Goal: Find contact information: Find contact information

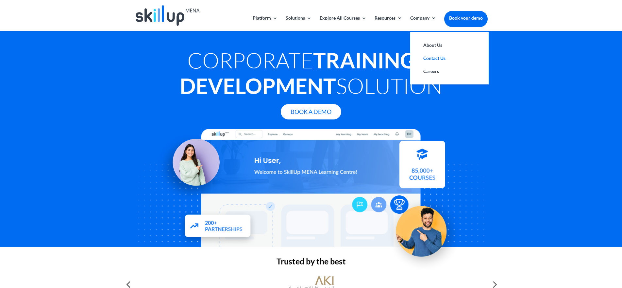
click at [430, 58] on link "Contact Us" at bounding box center [449, 58] width 65 height 13
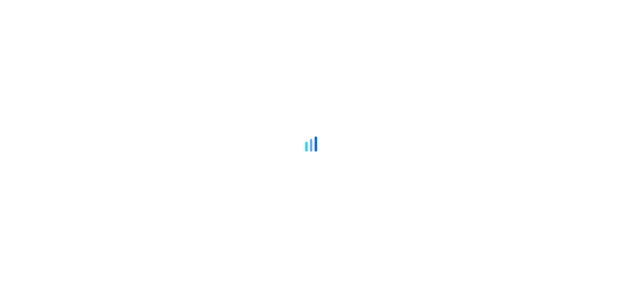
scroll to position [65, 0]
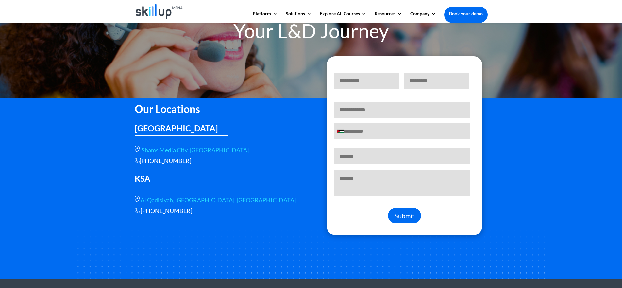
drag, startPoint x: 193, startPoint y: 213, endPoint x: 153, endPoint y: 214, distance: 40.2
click at [153, 214] on p "[PHONE_NUMBER]" at bounding box center [218, 211] width 167 height 8
copy span "56 566 9461"
drag, startPoint x: 196, startPoint y: 161, endPoint x: 155, endPoint y: 159, distance: 41.2
click at [155, 159] on div "[PHONE_NUMBER]" at bounding box center [218, 161] width 167 height 8
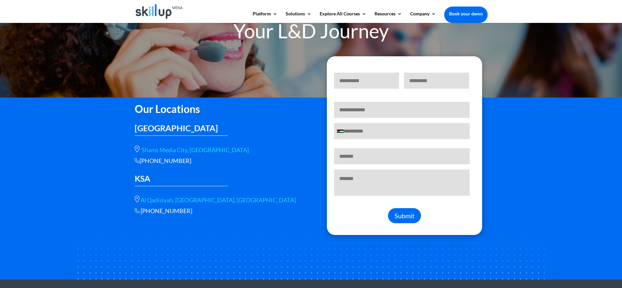
copy div "115112089"
